Goal: Navigation & Orientation: Find specific page/section

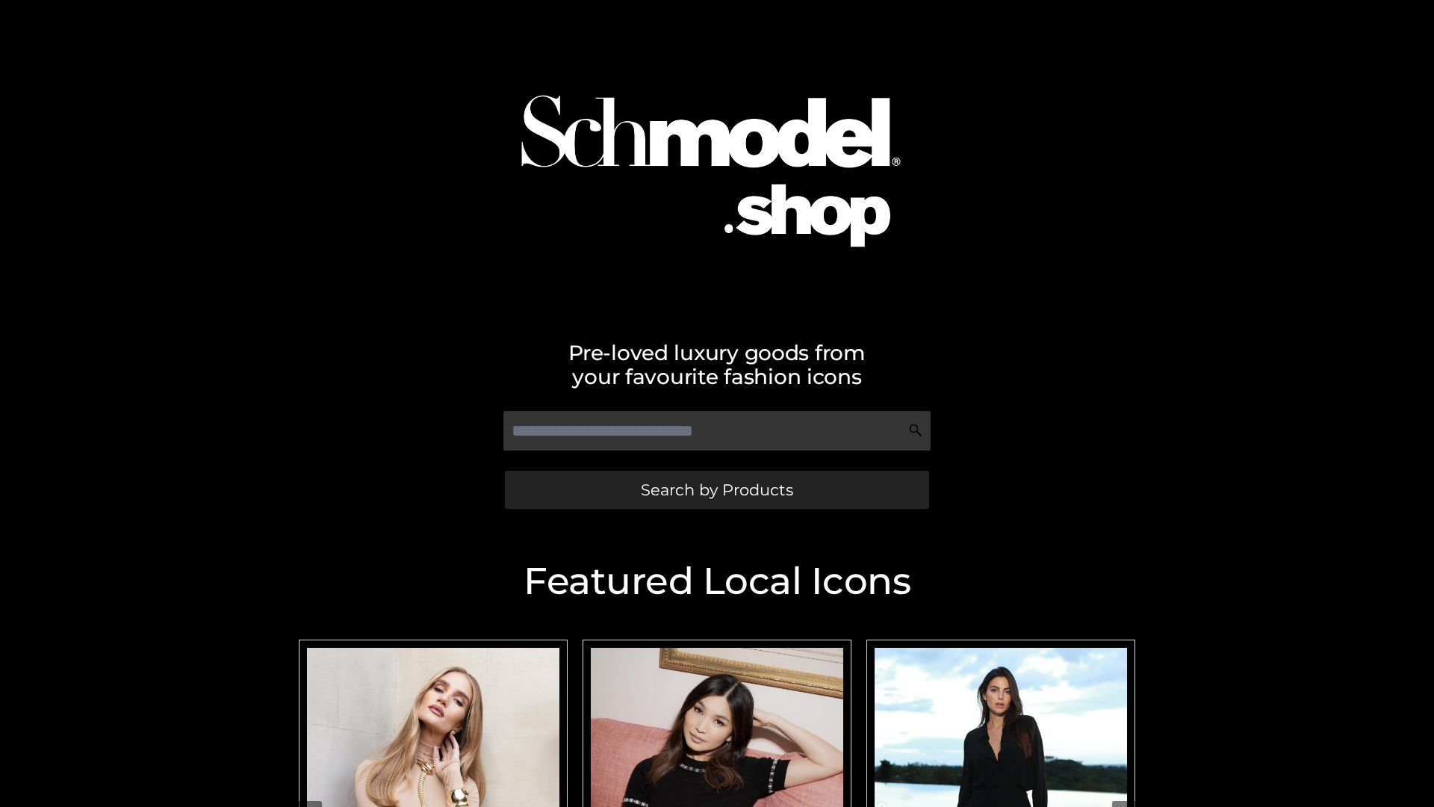
click at [716, 489] on span "Search by Products" at bounding box center [717, 490] width 152 height 16
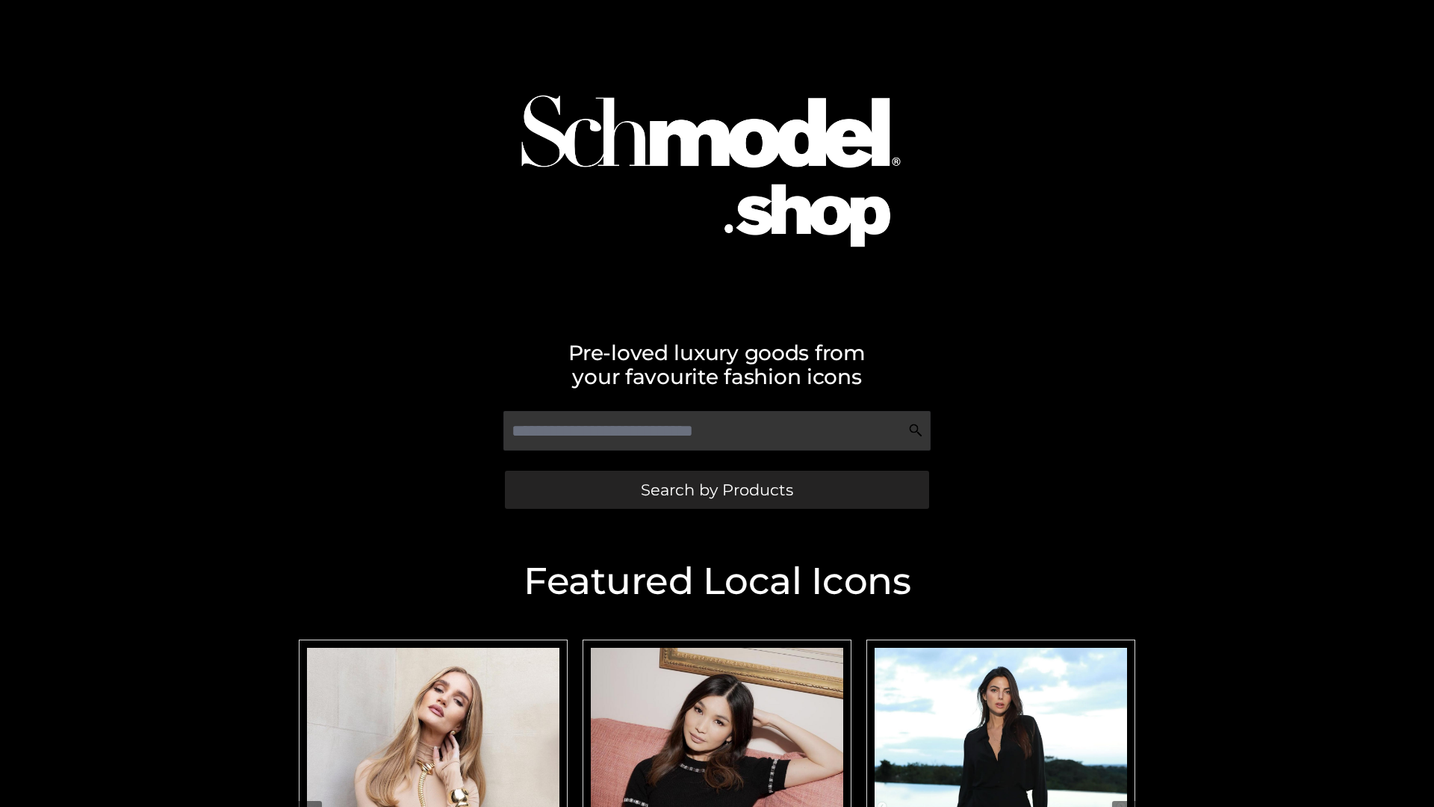
click at [716, 489] on span "Search by Products" at bounding box center [717, 490] width 152 height 16
